Goal: Information Seeking & Learning: Learn about a topic

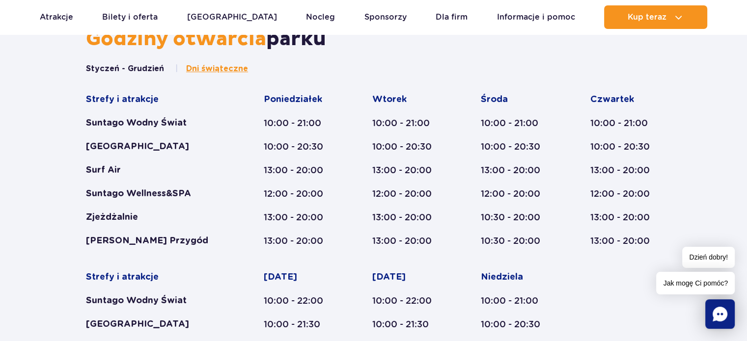
scroll to position [442, 0]
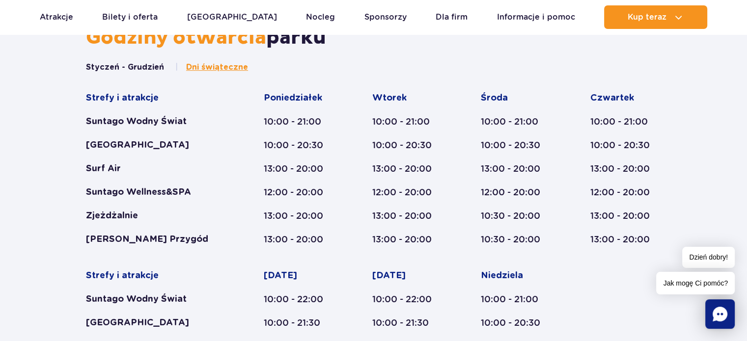
click at [134, 66] on button "Styczeń - Grudzień" at bounding box center [125, 67] width 78 height 11
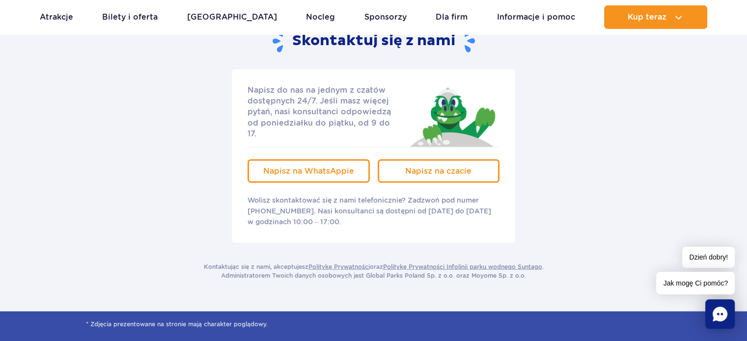
scroll to position [1865, 0]
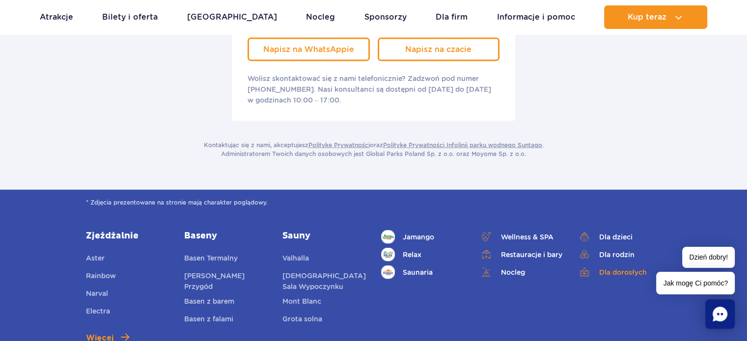
click at [614, 265] on link "Dla dorosłych" at bounding box center [618, 272] width 83 height 14
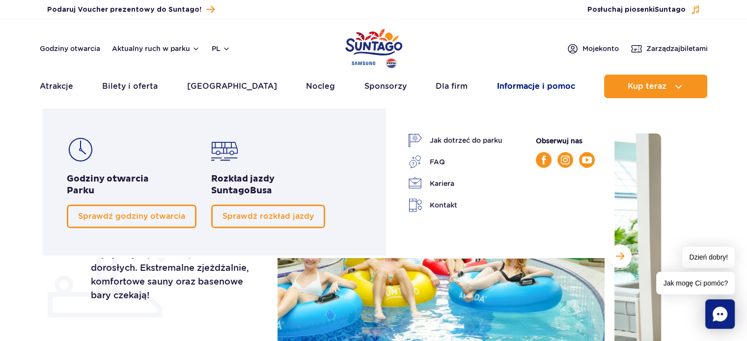
click at [518, 85] on link "Informacje i pomoc" at bounding box center [536, 87] width 78 height 24
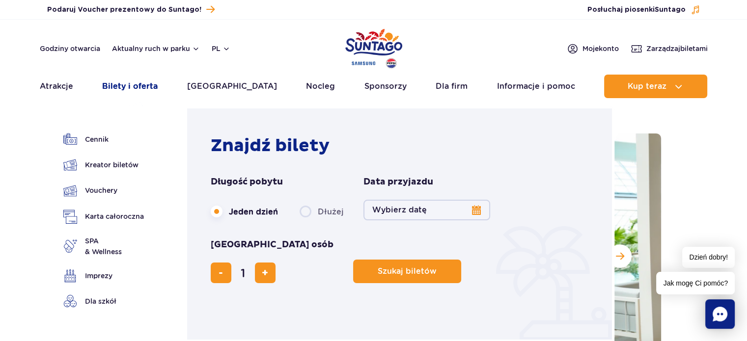
click at [152, 87] on link "Bilety i oferta" at bounding box center [129, 87] width 55 height 24
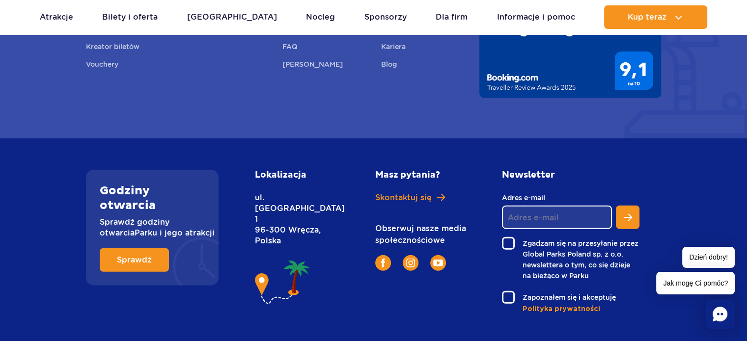
scroll to position [2266, 0]
click at [137, 256] on span "Sprawdź" at bounding box center [126, 260] width 35 height 8
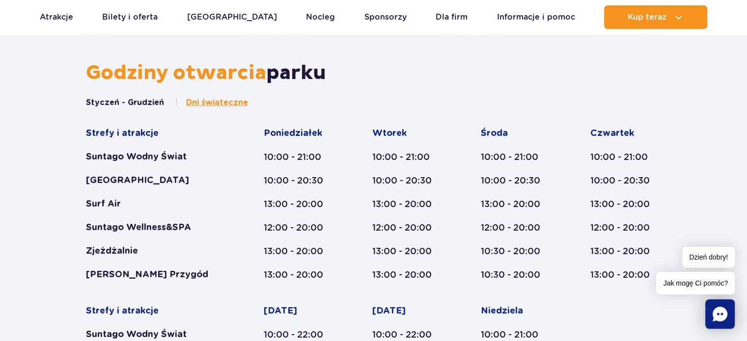
scroll to position [406, 0]
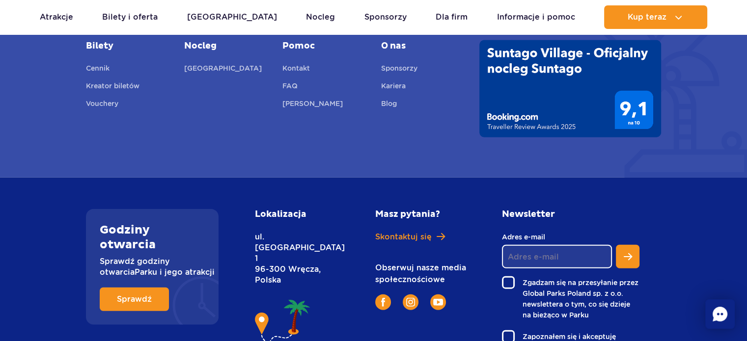
scroll to position [2248, 0]
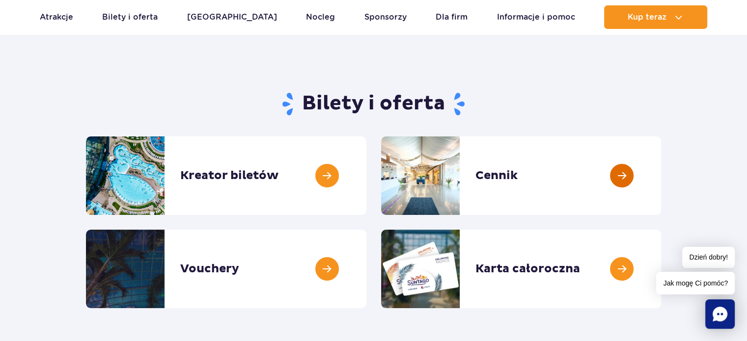
scroll to position [49, 0]
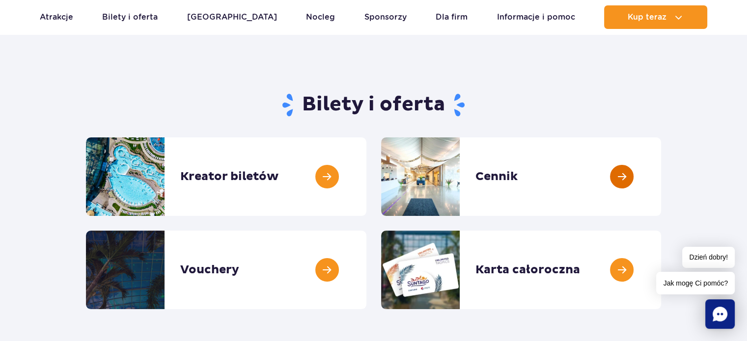
click at [661, 177] on link at bounding box center [661, 176] width 0 height 79
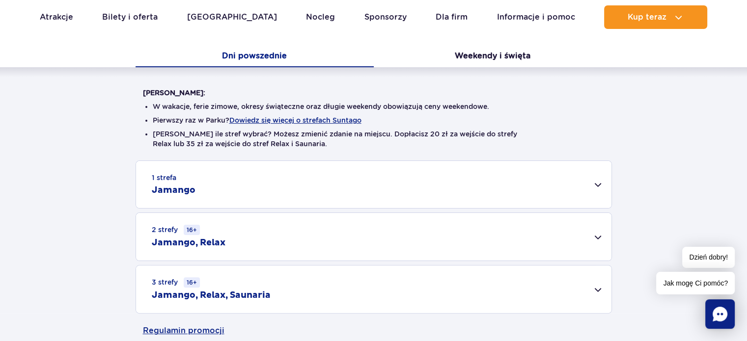
scroll to position [196, 0]
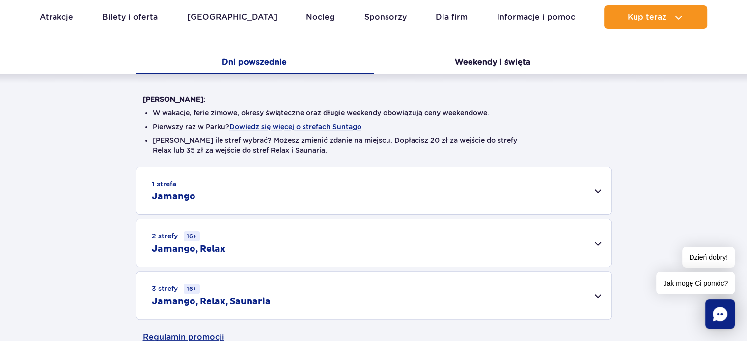
click at [594, 193] on div "1 strefa Jamango" at bounding box center [373, 190] width 475 height 47
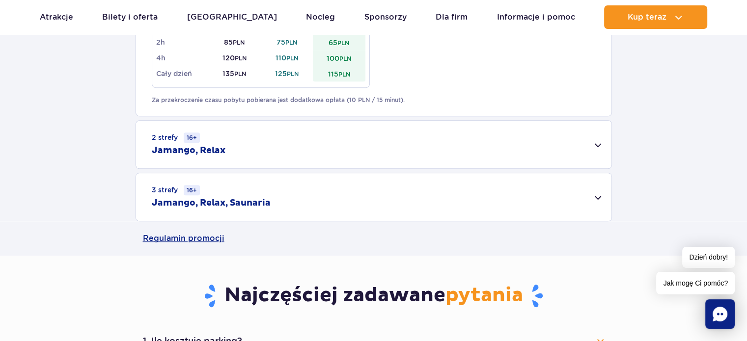
scroll to position [638, 0]
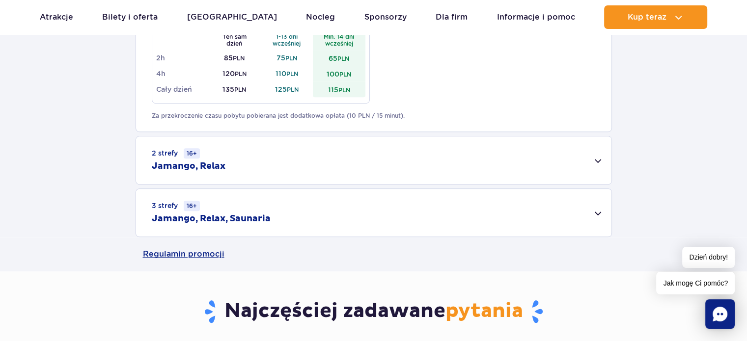
click at [595, 157] on div "2 strefy 16+ Jamango, Relax" at bounding box center [373, 160] width 475 height 48
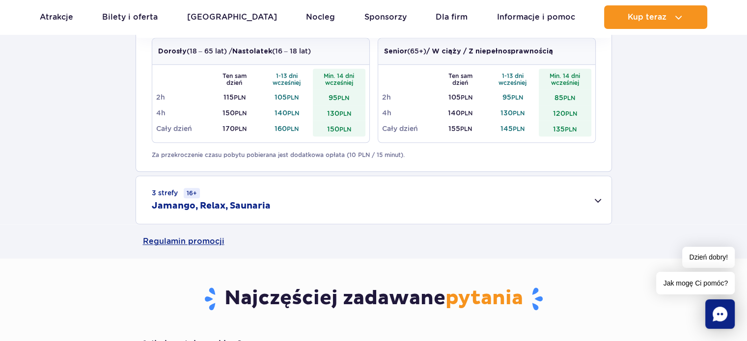
scroll to position [785, 0]
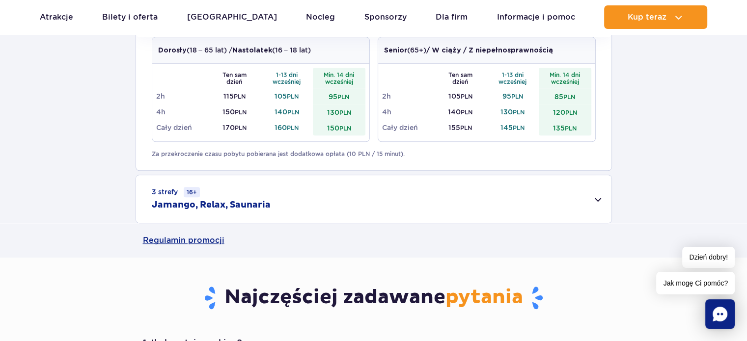
click at [598, 200] on div "3 strefy 16+ Jamango, Relax, Saunaria" at bounding box center [373, 199] width 475 height 48
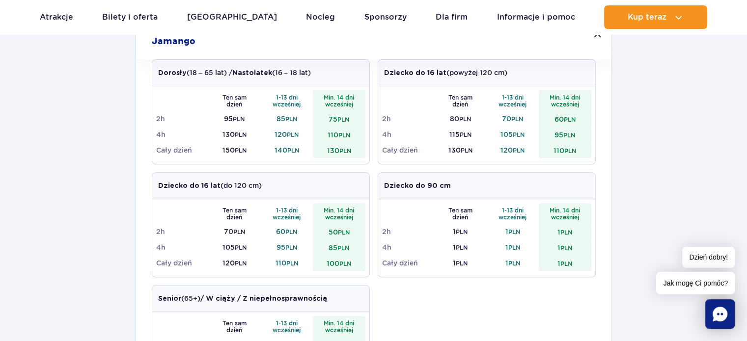
scroll to position [344, 0]
